Goal: Information Seeking & Learning: Compare options

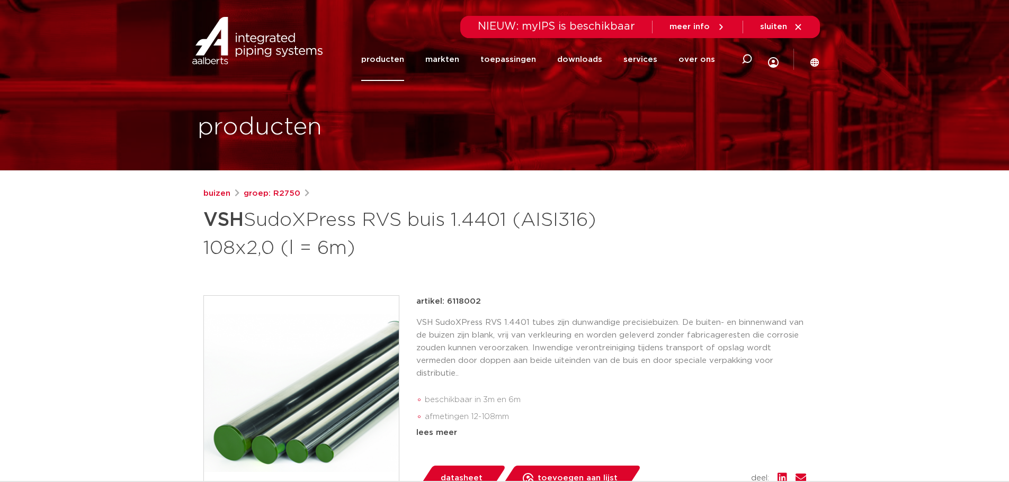
click at [393, 61] on link "producten" at bounding box center [382, 59] width 43 height 43
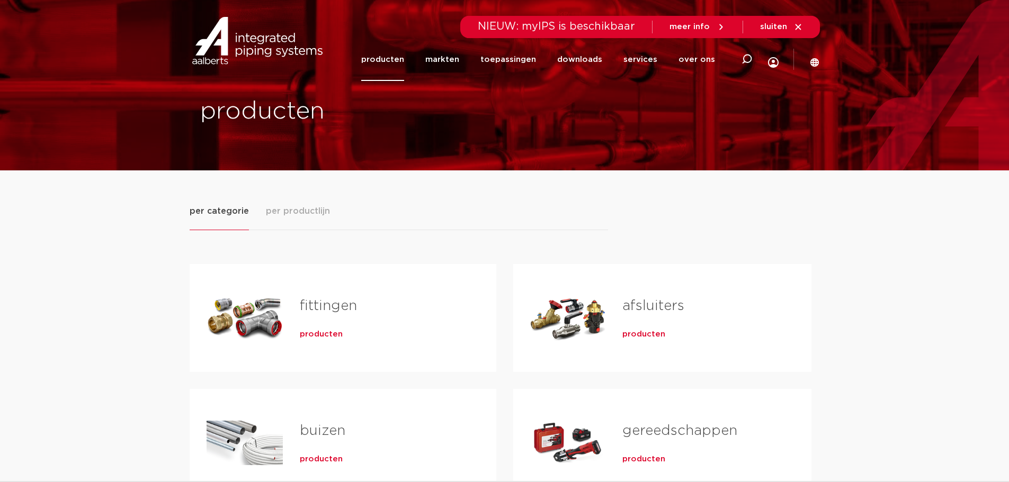
click at [322, 309] on link "fittingen" at bounding box center [328, 306] width 57 height 14
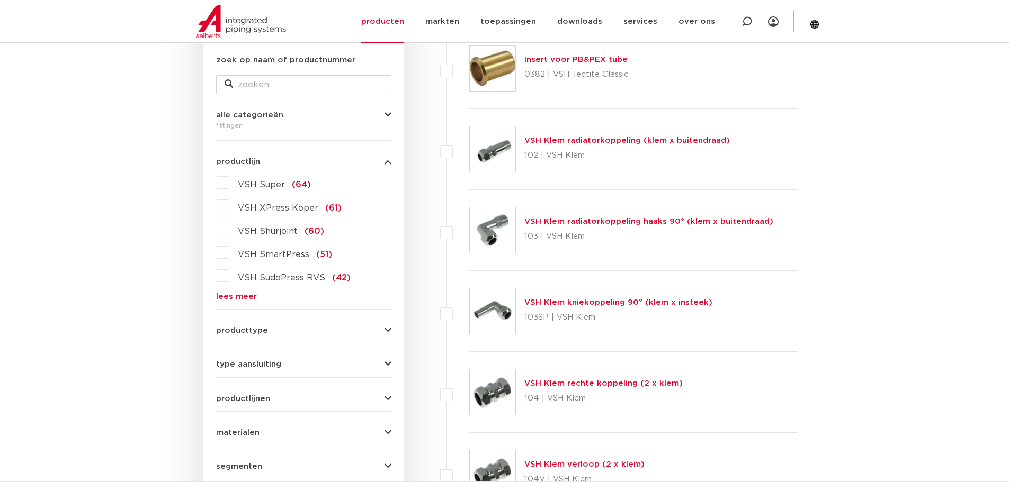
scroll to position [212, 0]
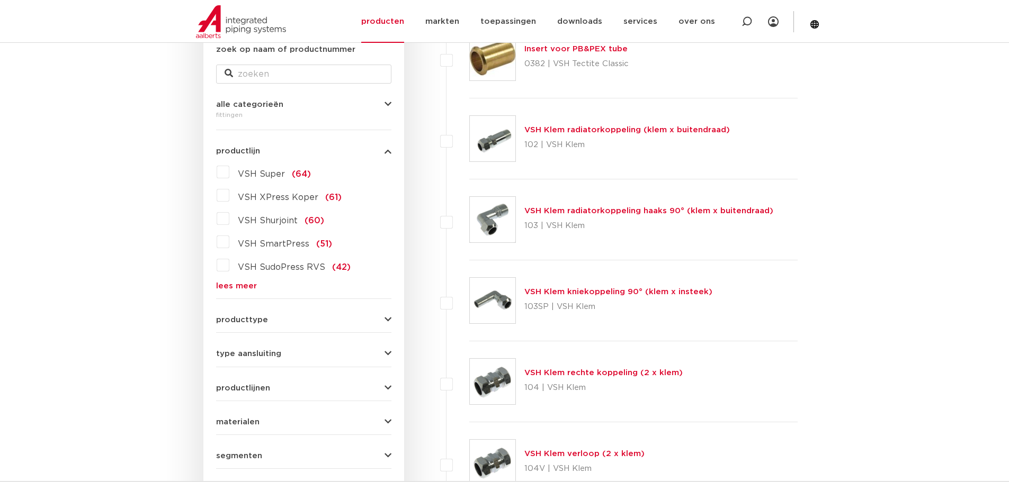
click at [225, 289] on link "lees meer" at bounding box center [303, 286] width 175 height 8
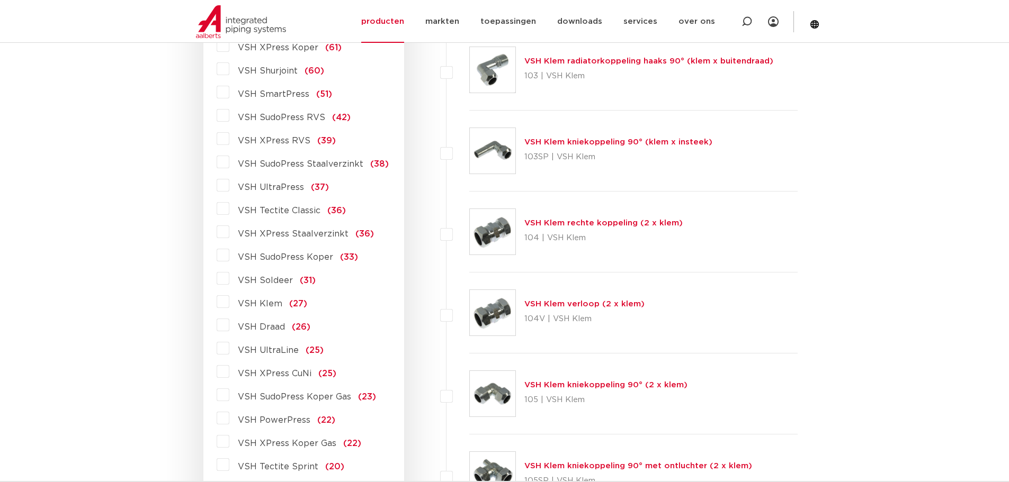
scroll to position [318, 0]
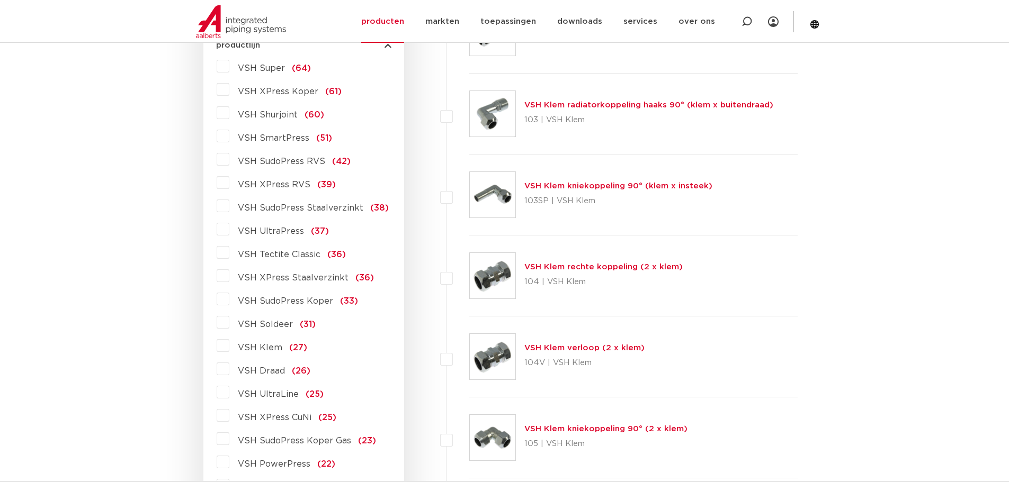
click at [323, 185] on span "(39)" at bounding box center [326, 185] width 19 height 8
click at [0, 0] on input "VSH XPress RVS (39)" at bounding box center [0, 0] width 0 height 0
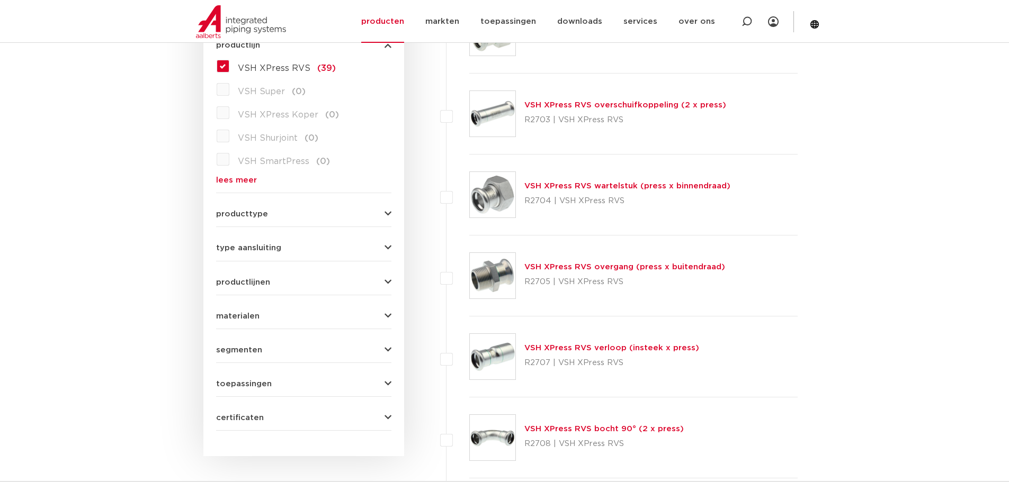
click at [595, 268] on link "VSH XPress RVS overgang (press x buitendraad)" at bounding box center [624, 267] width 201 height 8
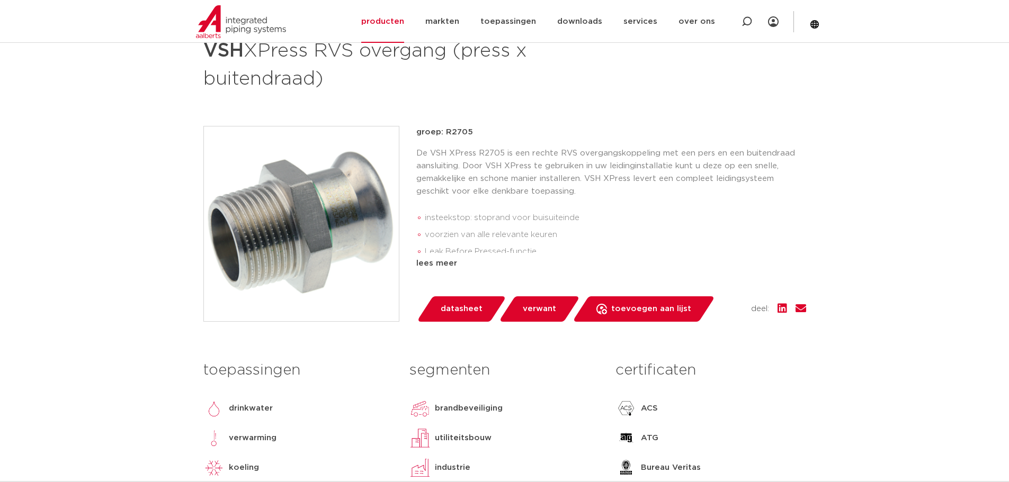
scroll to position [247, 0]
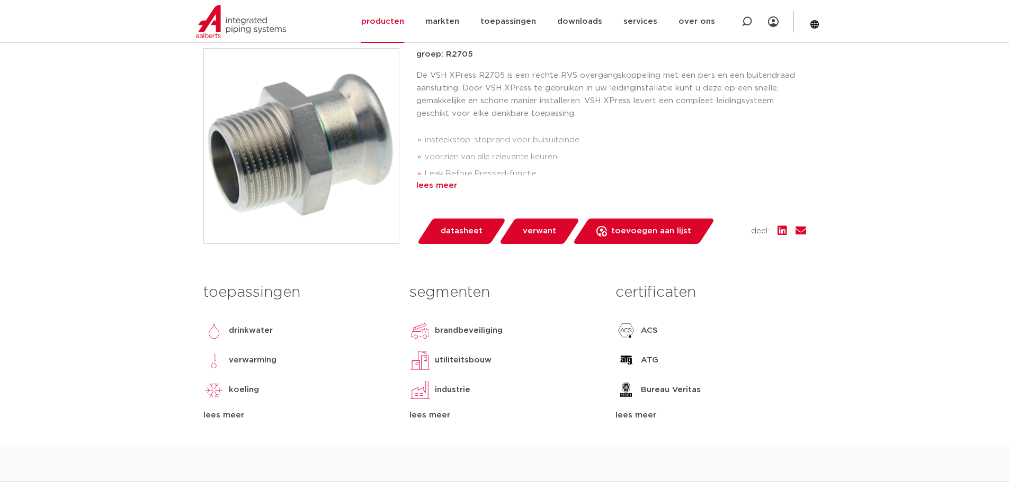
click at [434, 189] on div "lees meer" at bounding box center [611, 186] width 390 height 13
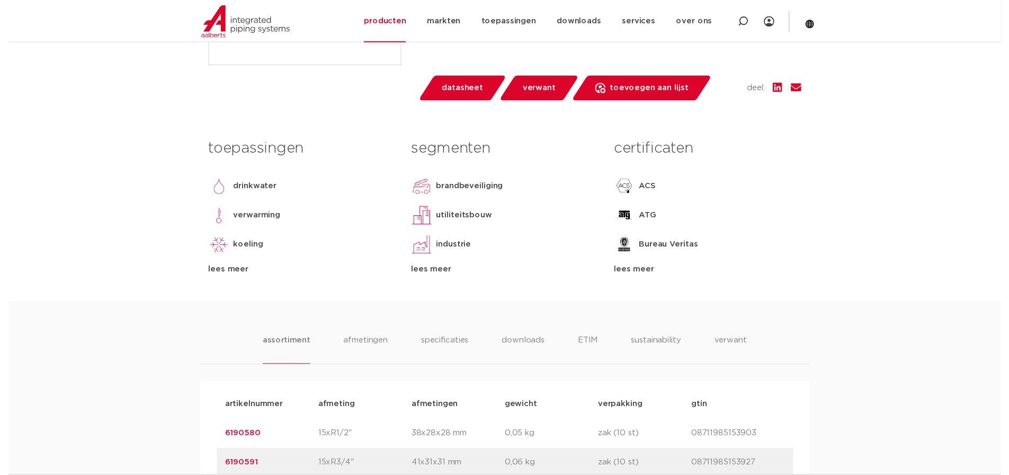
scroll to position [424, 0]
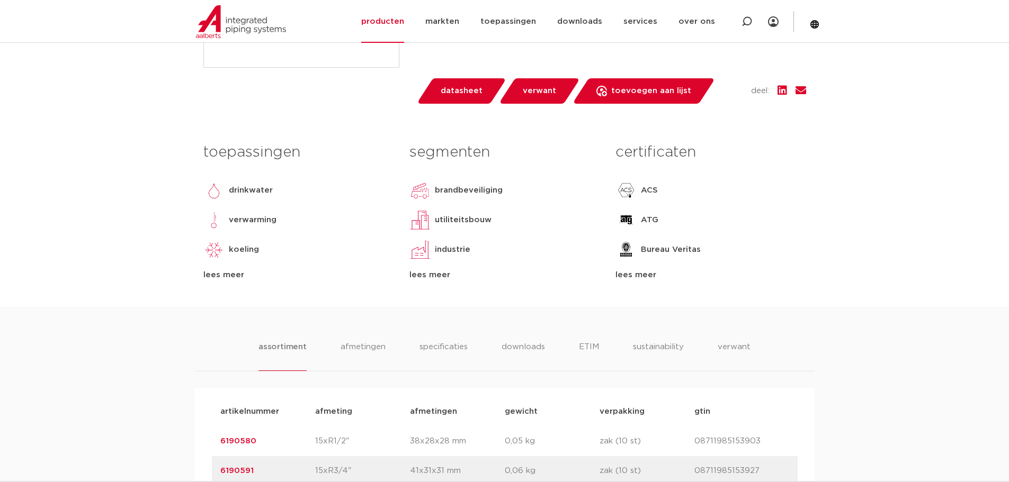
click at [461, 92] on span "datasheet" at bounding box center [462, 91] width 42 height 17
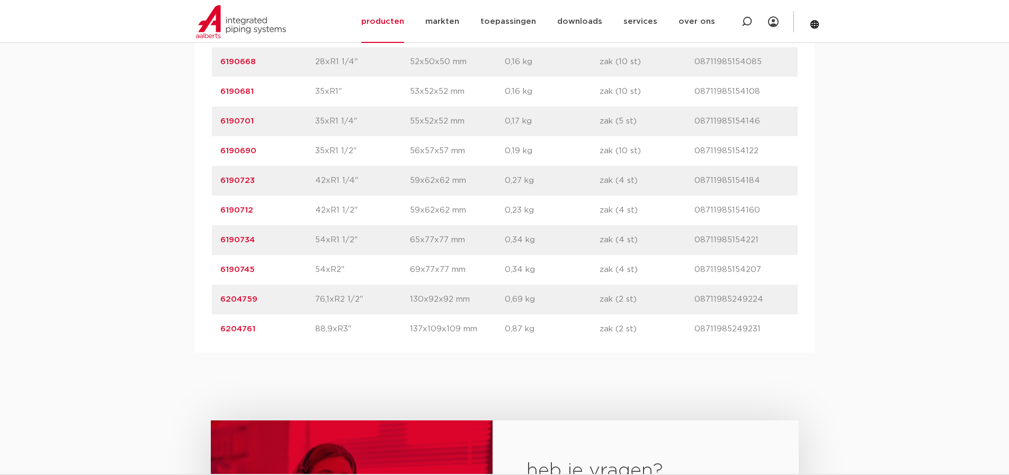
scroll to position [1095, 0]
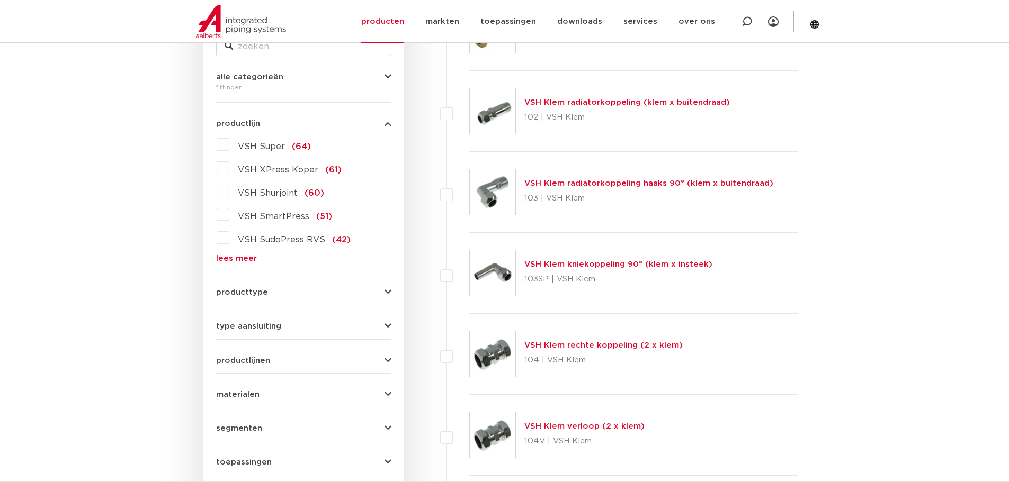
scroll to position [247, 0]
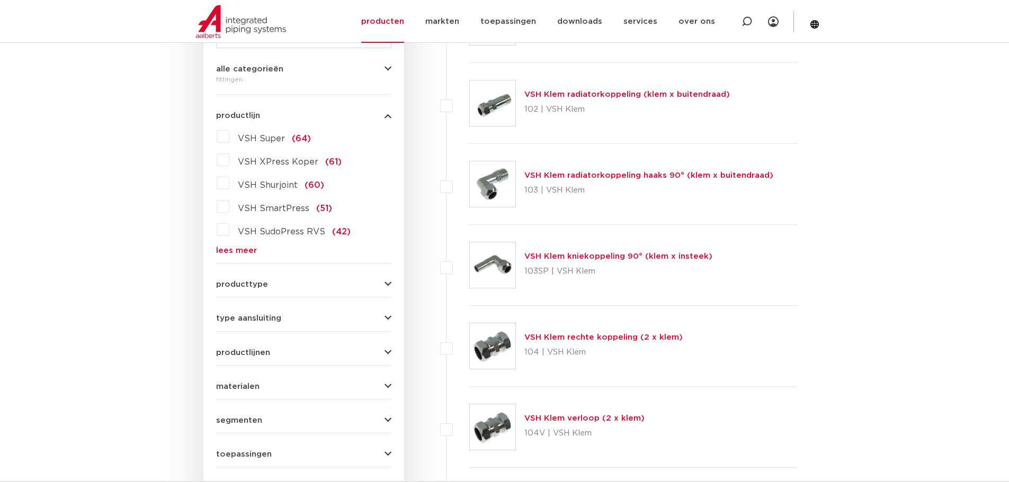
click at [237, 253] on link "lees meer" at bounding box center [303, 251] width 175 height 8
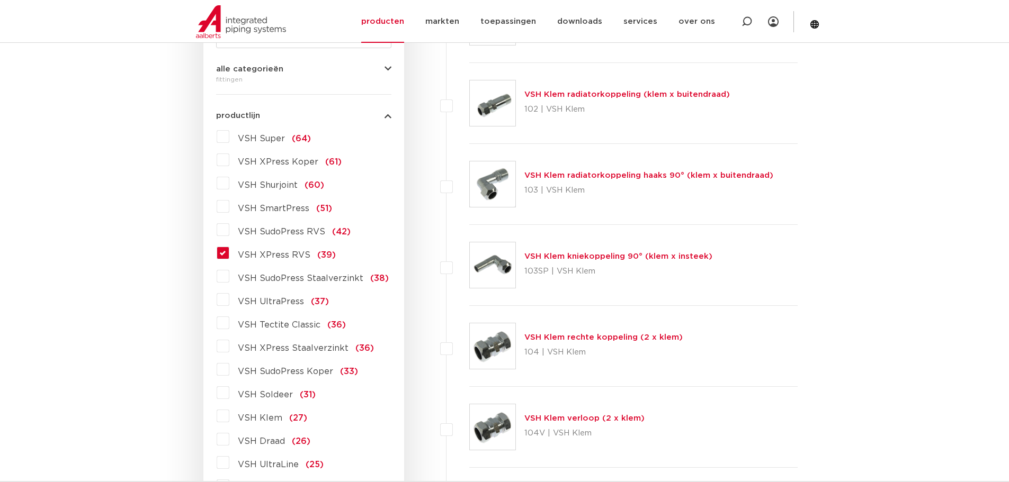
click at [287, 256] on span "VSH XPress RVS" at bounding box center [274, 255] width 73 height 8
click at [0, 0] on input "VSH XPress RVS (39)" at bounding box center [0, 0] width 0 height 0
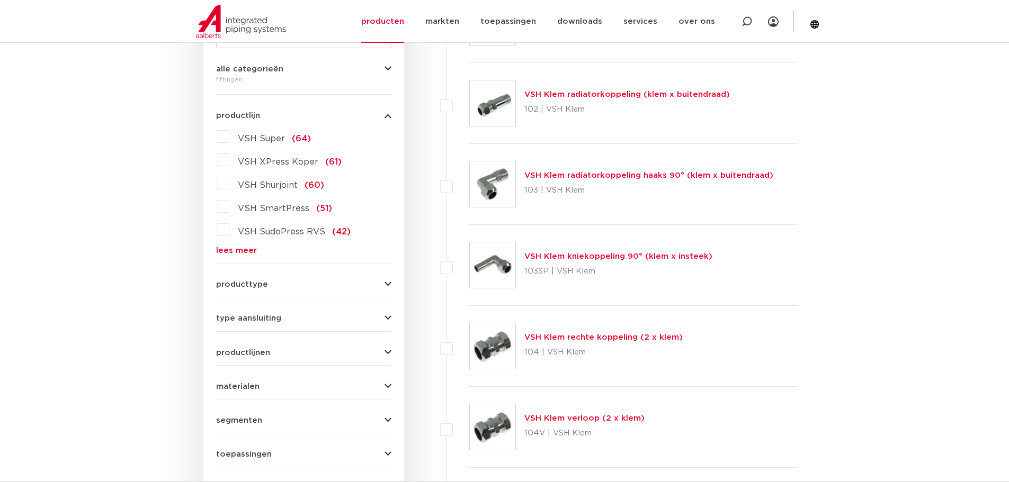
click at [237, 252] on link "lees meer" at bounding box center [303, 251] width 175 height 8
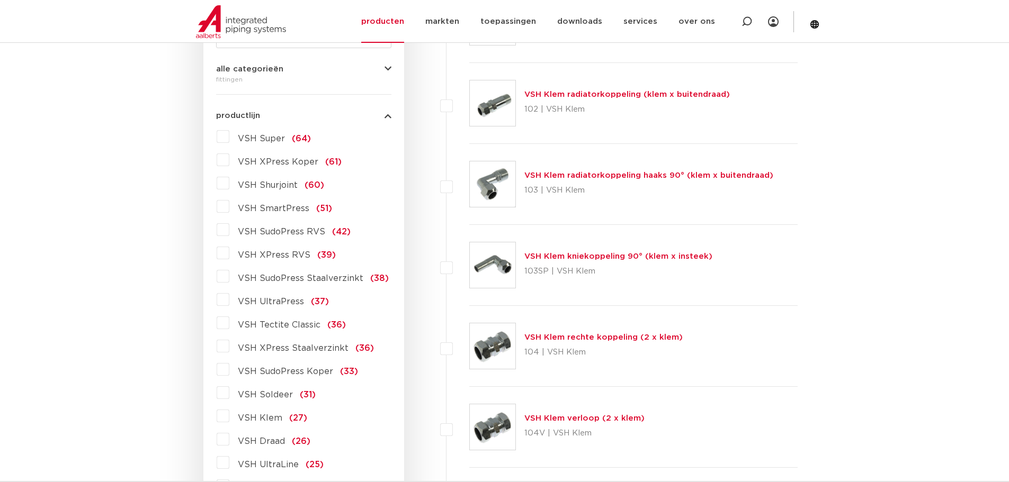
click at [229, 256] on label "VSH XPress RVS (39)" at bounding box center [282, 253] width 106 height 17
click at [0, 0] on input "VSH XPress RVS (39)" at bounding box center [0, 0] width 0 height 0
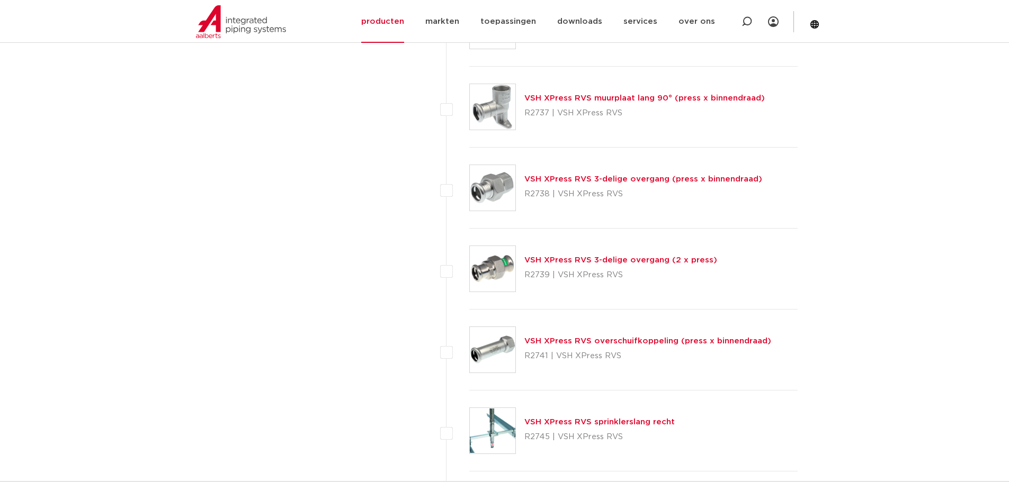
scroll to position [2366, 0]
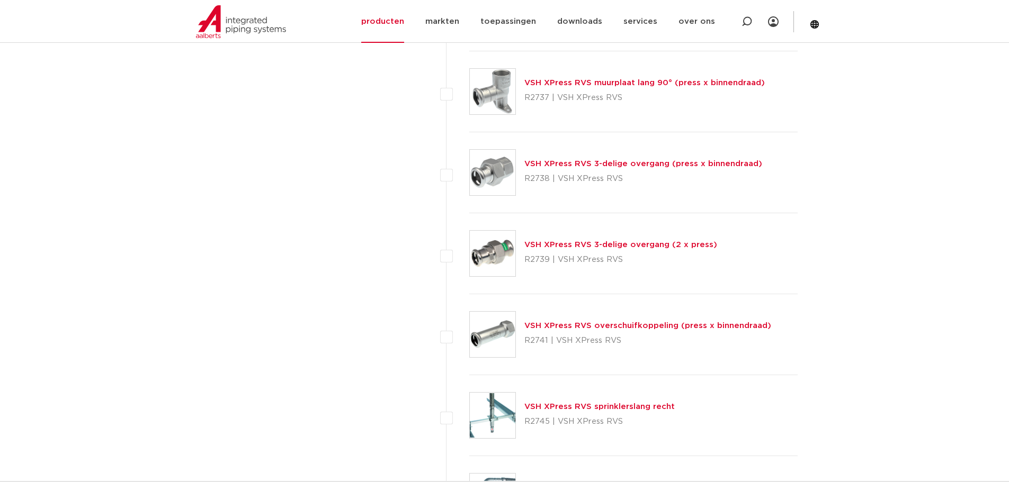
click at [627, 244] on link "VSH XPress RVS 3-delige overgang (2 x press)" at bounding box center [620, 245] width 193 height 8
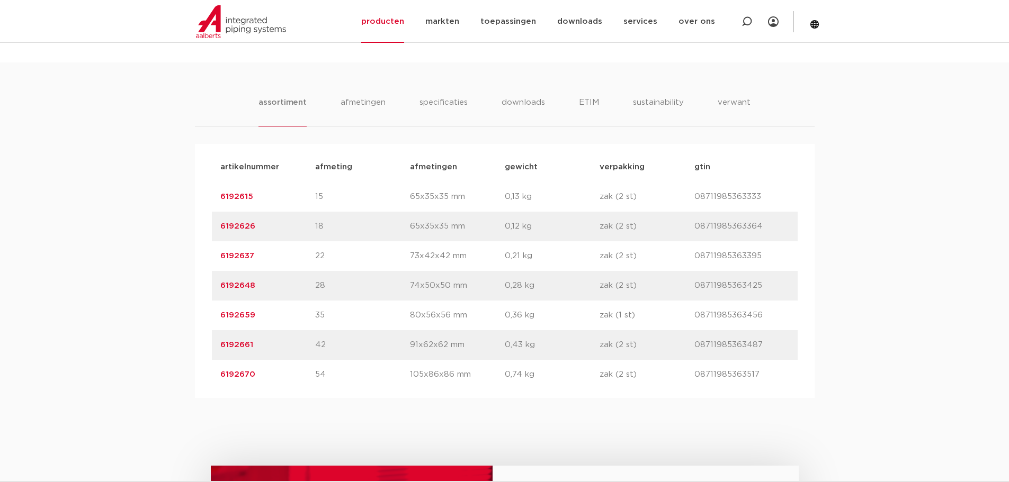
scroll to position [636, 0]
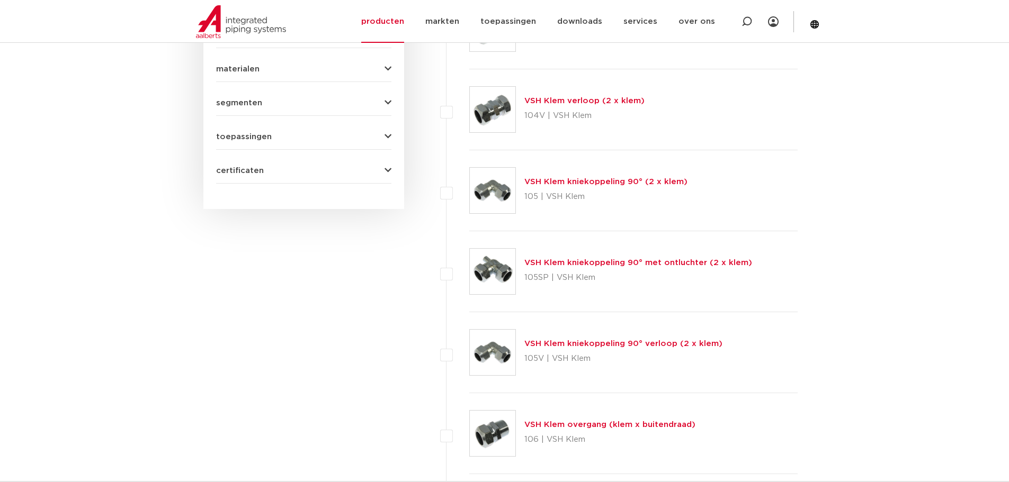
scroll to position [283, 0]
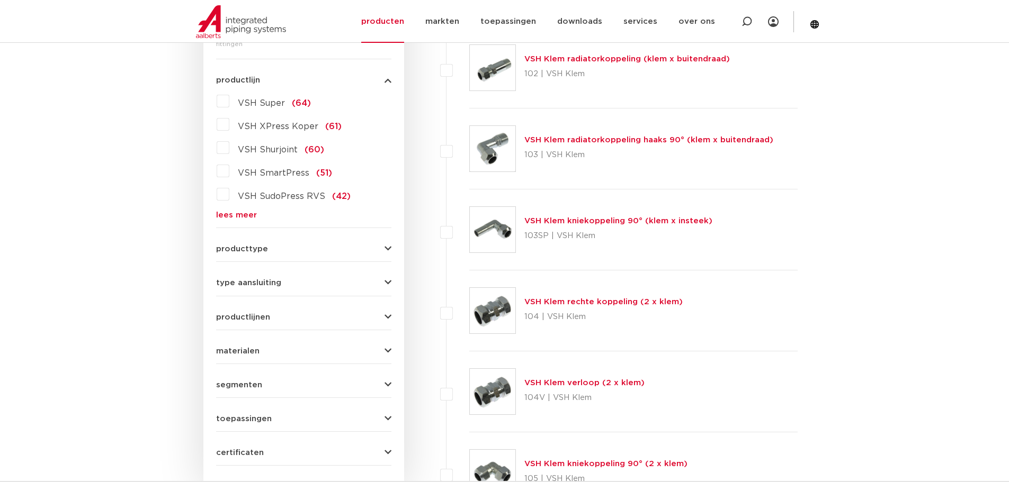
click at [235, 214] on link "lees meer" at bounding box center [303, 215] width 175 height 8
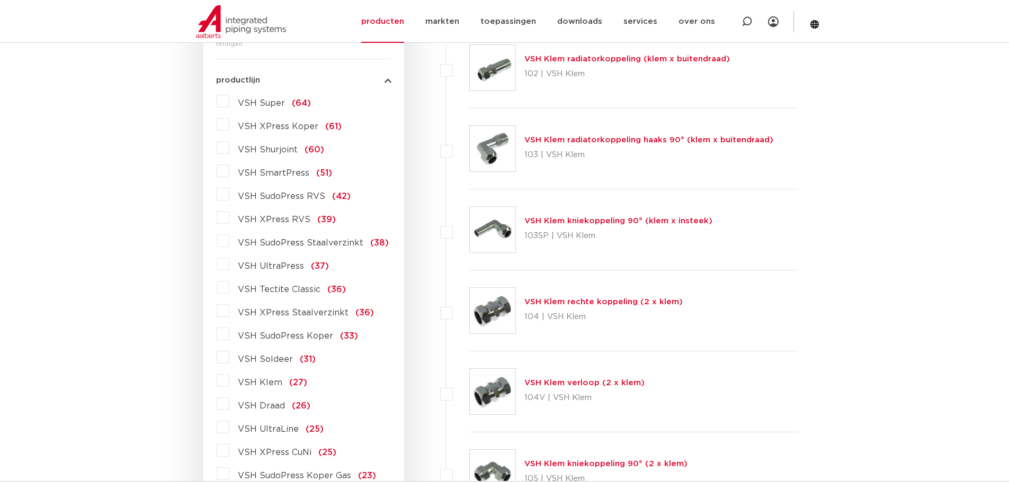
click at [270, 220] on span "VSH XPress RVS" at bounding box center [274, 220] width 73 height 8
click at [0, 0] on input "VSH XPress RVS (39)" at bounding box center [0, 0] width 0 height 0
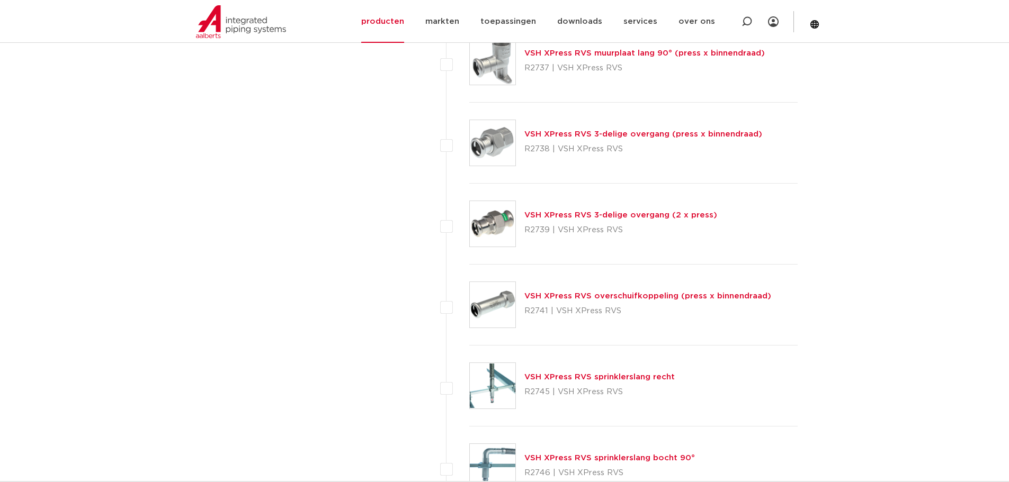
scroll to position [2401, 0]
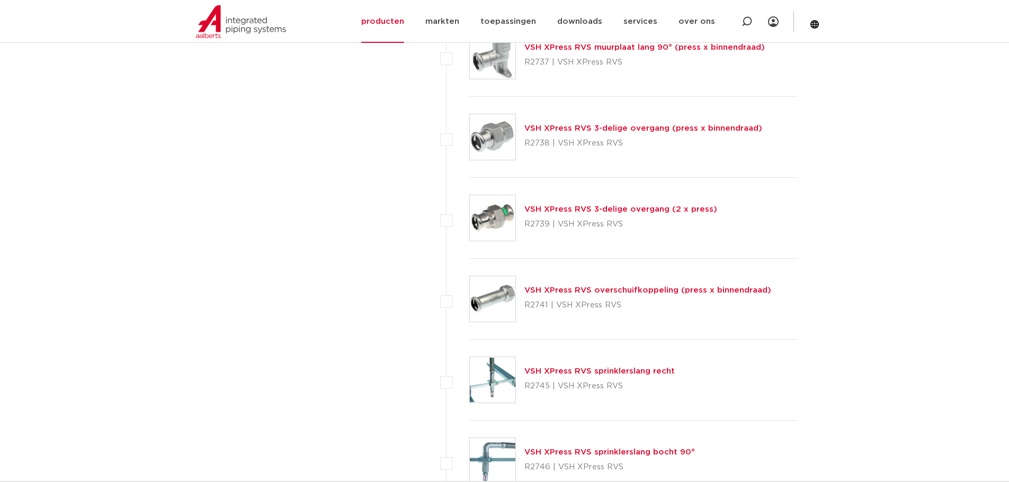
click at [498, 218] on img at bounding box center [493, 218] width 46 height 46
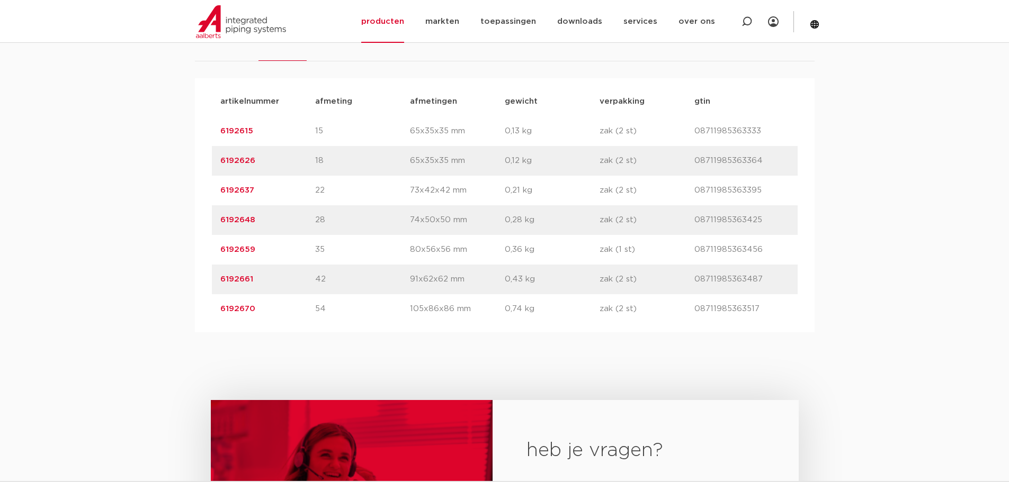
scroll to position [706, 0]
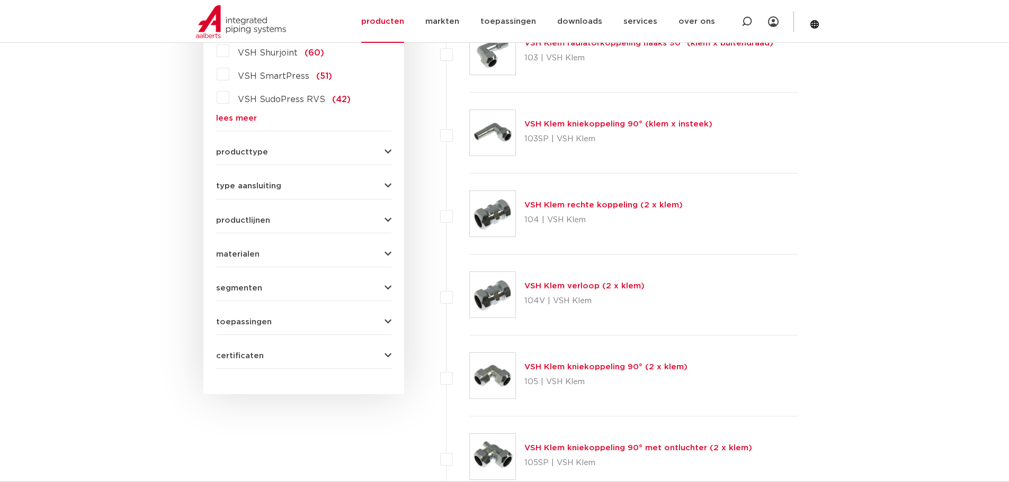
scroll to position [247, 0]
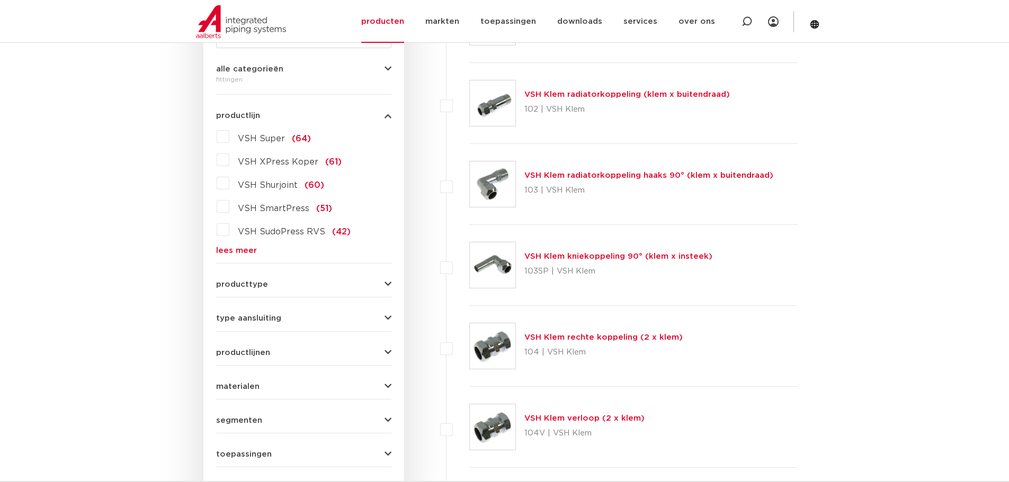
click at [244, 251] on link "lees meer" at bounding box center [303, 251] width 175 height 8
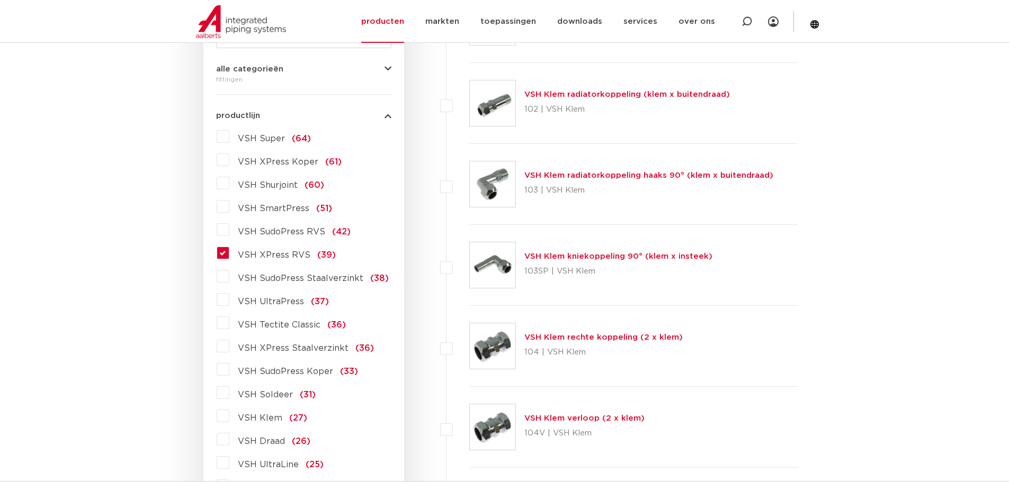
click at [271, 254] on span "VSH XPress RVS" at bounding box center [274, 255] width 73 height 8
click at [0, 0] on input "VSH XPress RVS (39)" at bounding box center [0, 0] width 0 height 0
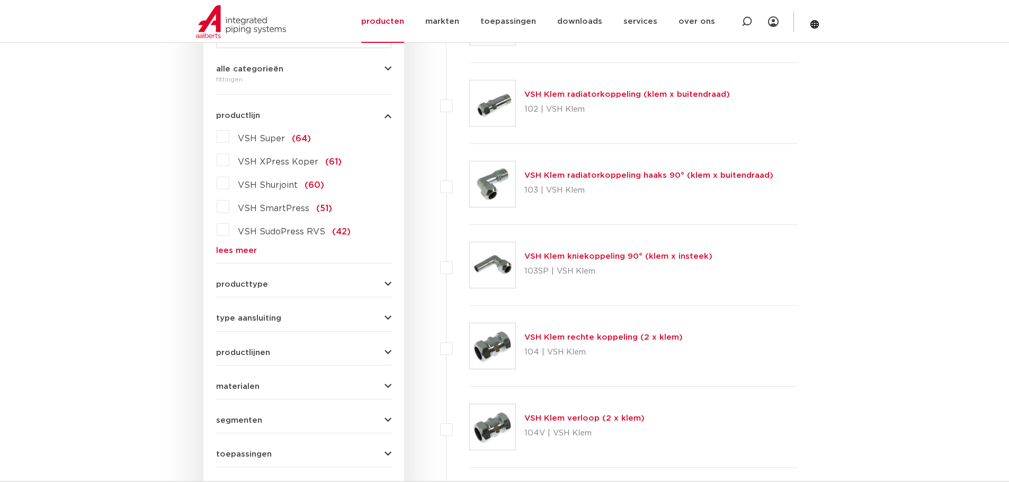
click at [246, 249] on link "lees meer" at bounding box center [303, 251] width 175 height 8
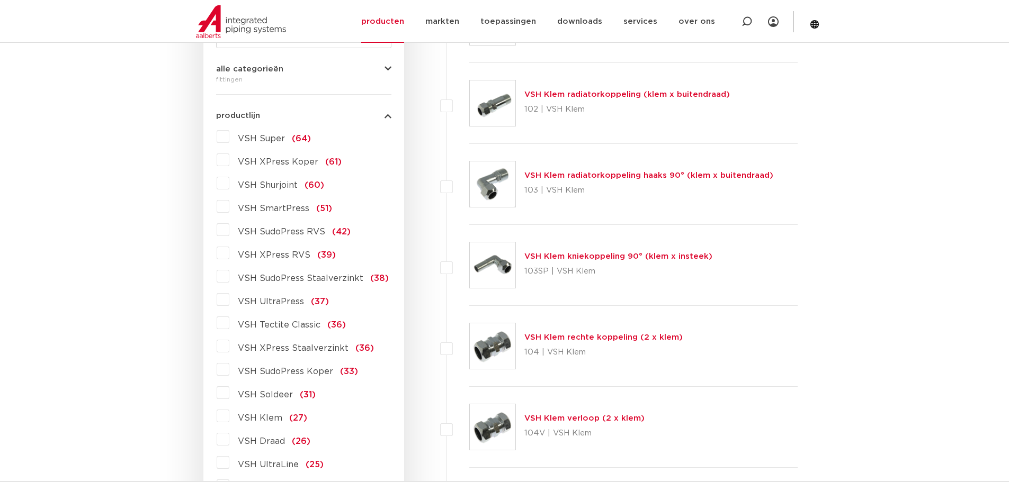
click at [281, 257] on span "VSH XPress RVS" at bounding box center [274, 255] width 73 height 8
click at [0, 0] on input "VSH XPress RVS (39)" at bounding box center [0, 0] width 0 height 0
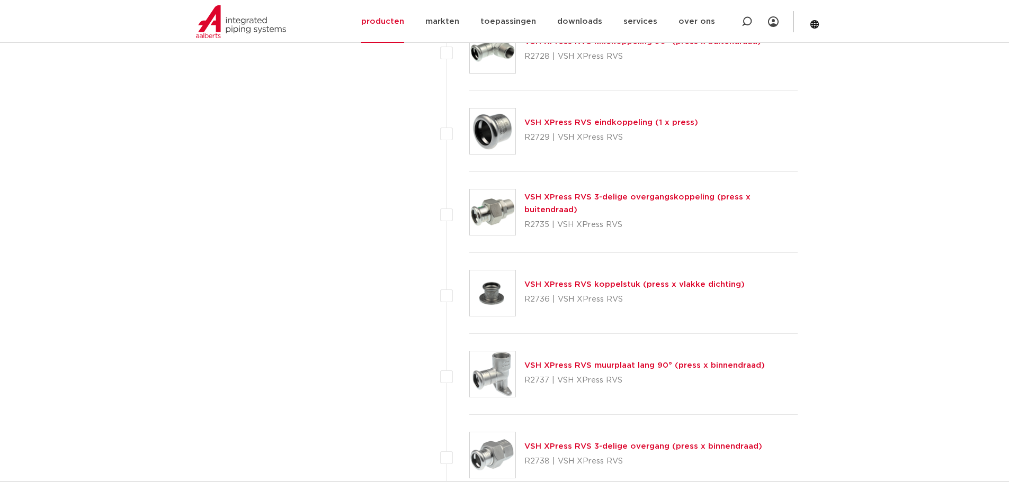
scroll to position [2083, 0]
click at [605, 202] on link "VSH XPress RVS 3-delige overgangskoppeling (press x buitendraad)" at bounding box center [637, 203] width 226 height 21
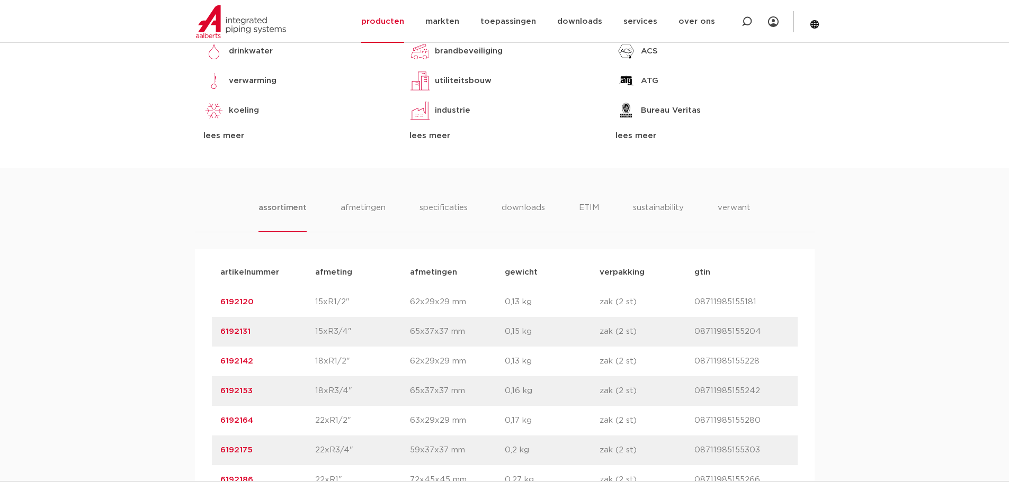
scroll to position [636, 0]
